Goal: Task Accomplishment & Management: Complete application form

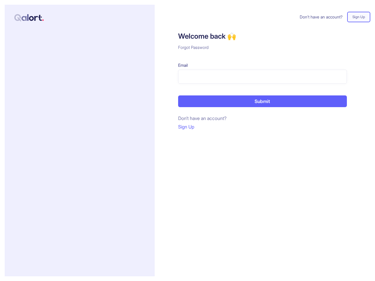
click at [187, 141] on div "Don’t have an account? Sign Up Welcome back 🙌 Forgot Password Email Submit Don’…" at bounding box center [263, 141] width 216 height 272
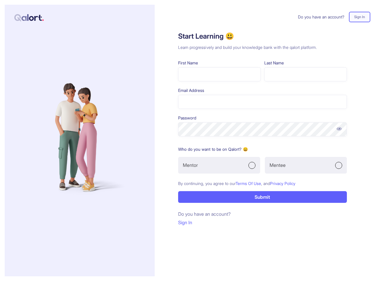
click at [187, 141] on form "First Name Last Name Email Address Password Who do you want to be on Qalort? 😄 …" at bounding box center [262, 131] width 169 height 143
click at [339, 129] on img at bounding box center [339, 129] width 6 height 6
click at [219, 165] on div "Mentor" at bounding box center [219, 165] width 82 height 17
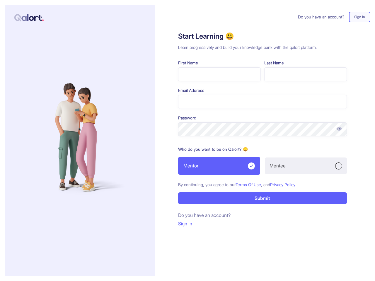
click at [306, 165] on div "Mentee" at bounding box center [306, 166] width 82 height 17
